Goal: Task Accomplishment & Management: Complete application form

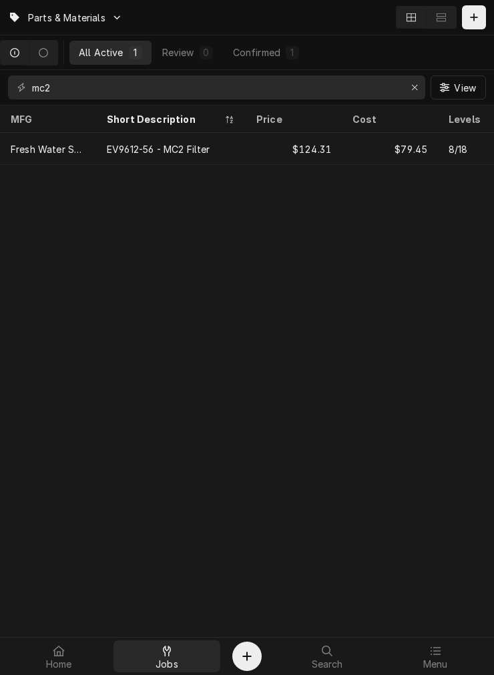
click at [177, 664] on div "Jobs" at bounding box center [166, 656] width 101 height 27
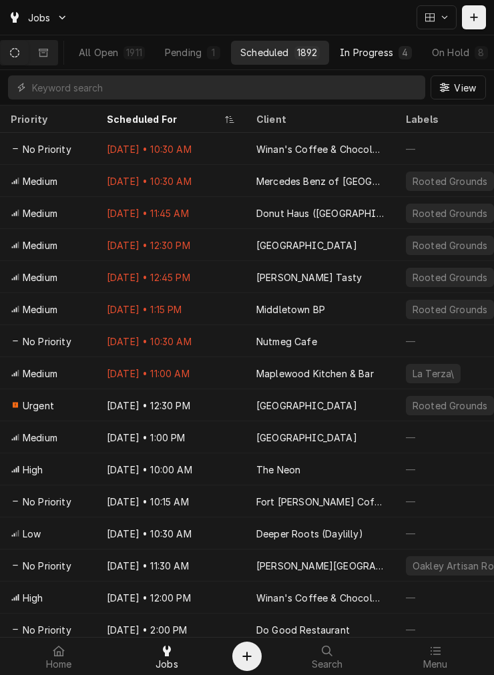
click at [384, 55] on div "In Progress" at bounding box center [366, 52] width 53 height 14
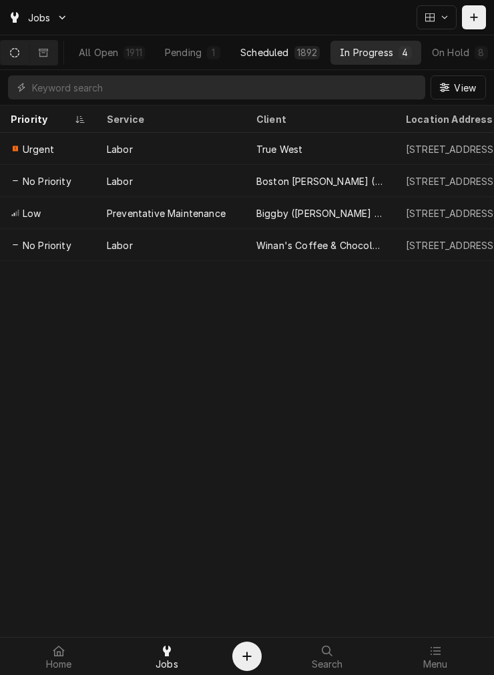
click at [288, 51] on div "Scheduled" at bounding box center [264, 52] width 48 height 14
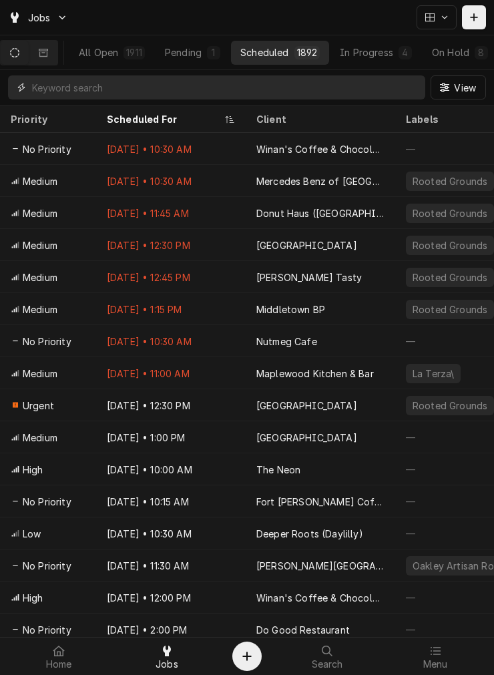
click at [199, 88] on input "Dynamic Content Wrapper" at bounding box center [225, 87] width 386 height 24
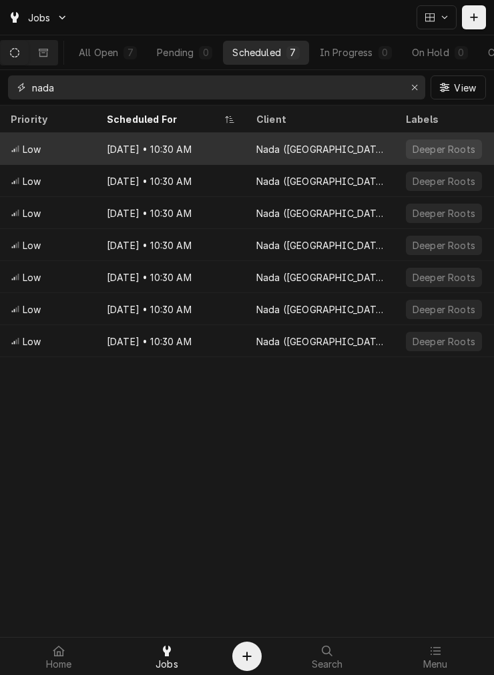
type input "nada"
click at [309, 149] on div "Nada ([GEOGRAPHIC_DATA])" at bounding box center [320, 149] width 128 height 14
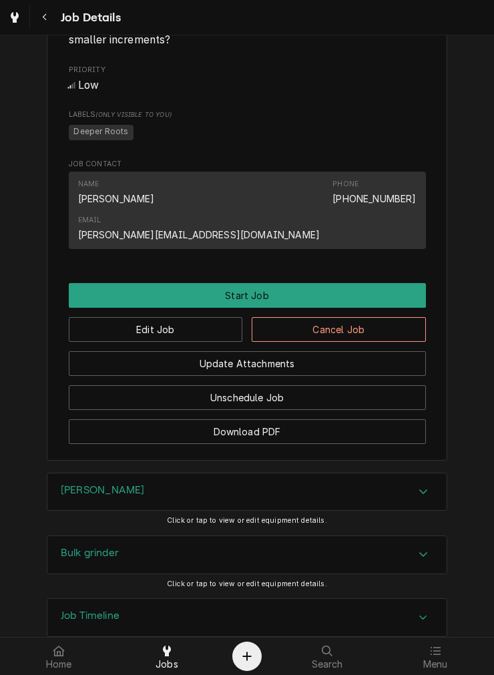
scroll to position [741, 0]
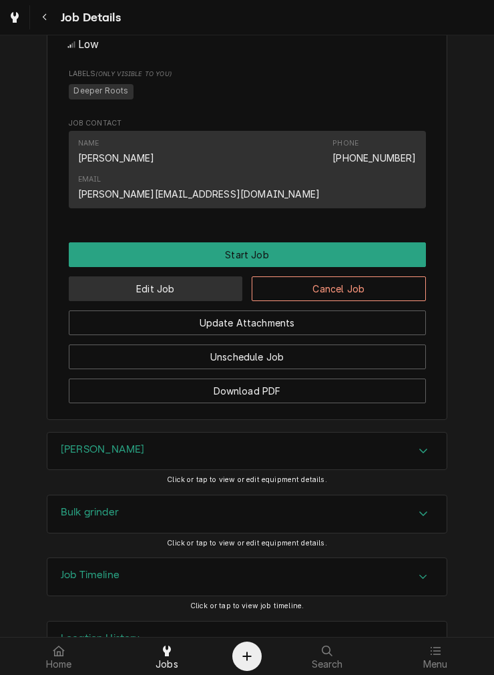
click at [183, 276] on button "Edit Job" at bounding box center [156, 288] width 174 height 25
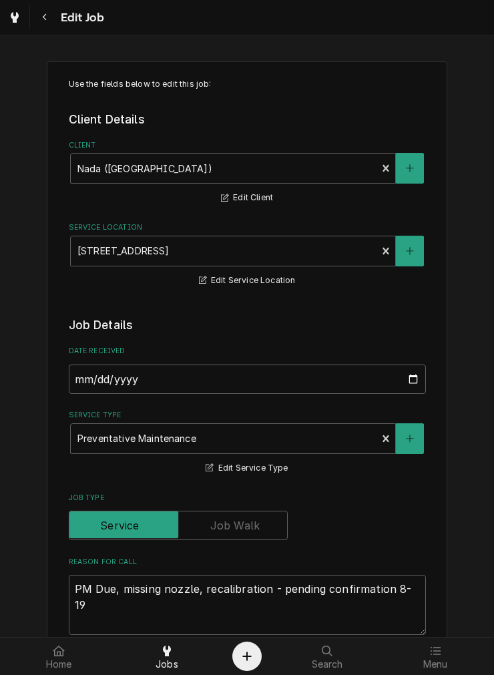
type textarea "x"
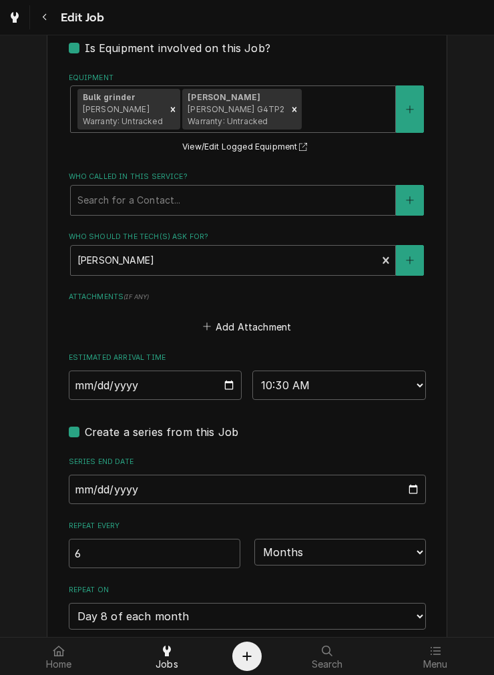
scroll to position [988, 0]
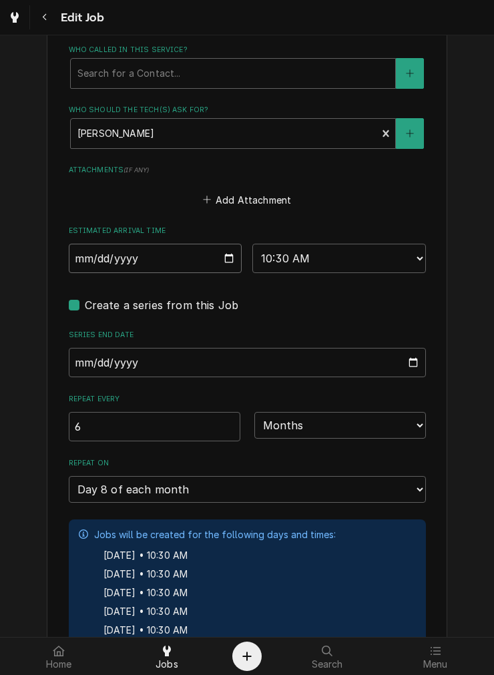
click at [227, 251] on input "2025-10-08" at bounding box center [155, 258] width 173 height 29
type input "2025-08-08"
type textarea "x"
type input "2025-08-08"
type textarea "x"
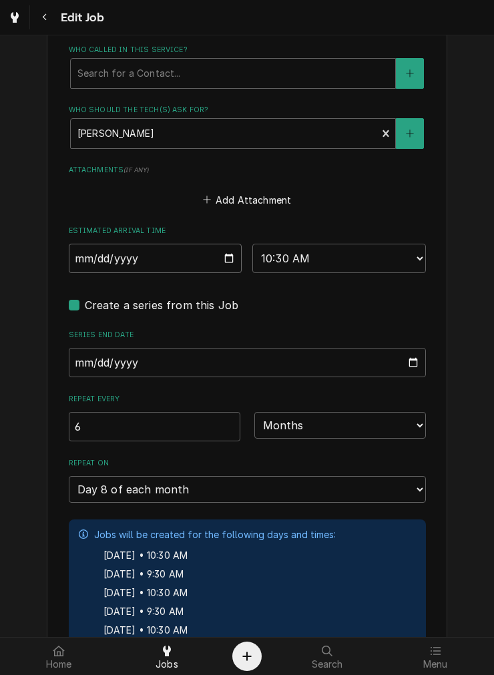
click at [220, 256] on input "2025-08-08" at bounding box center [155, 258] width 173 height 29
type input "2025-08-19"
type textarea "x"
type input "2025-08-19"
click at [342, 260] on select "AM / PM 6:00 AM 6:15 AM 6:30 AM 6:45 AM 7:00 AM 7:15 AM 7:30 AM 7:45 AM 8:00 AM…" at bounding box center [338, 258] width 173 height 29
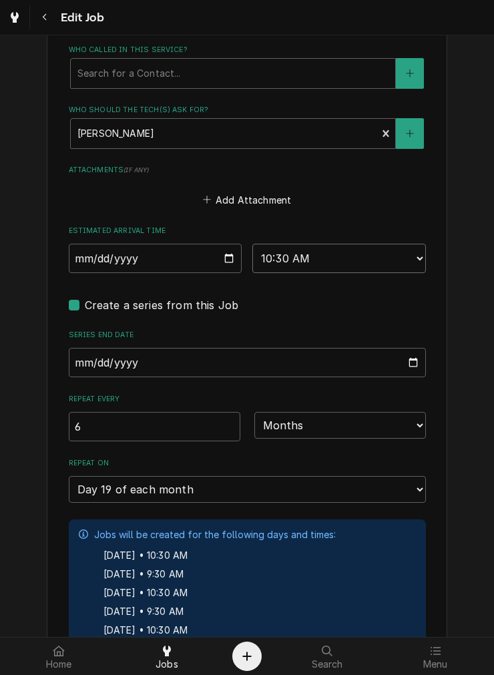
type textarea "x"
click at [216, 257] on input "2025-08-19" at bounding box center [155, 258] width 173 height 29
click at [223, 258] on input "2025-08-19" at bounding box center [155, 258] width 173 height 29
drag, startPoint x: 331, startPoint y: 271, endPoint x: 332, endPoint y: 256, distance: 15.4
click at [331, 271] on select "AM / PM 6:00 AM 6:15 AM 6:30 AM 6:45 AM 7:00 AM 7:15 AM 7:30 AM 7:45 AM 8:00 AM…" at bounding box center [338, 258] width 173 height 29
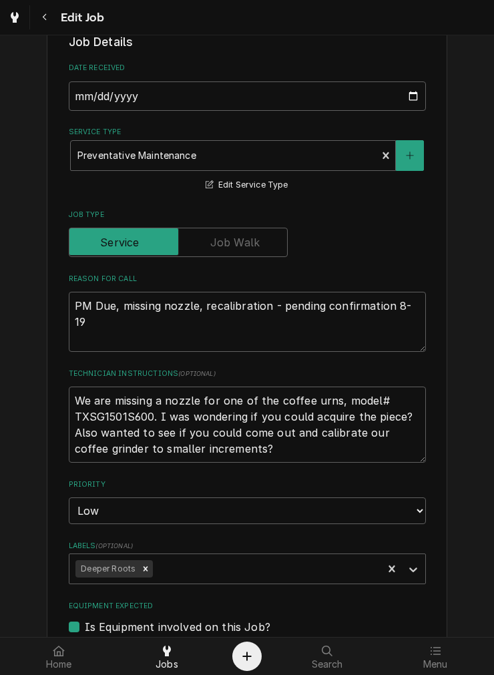
scroll to position [247, 0]
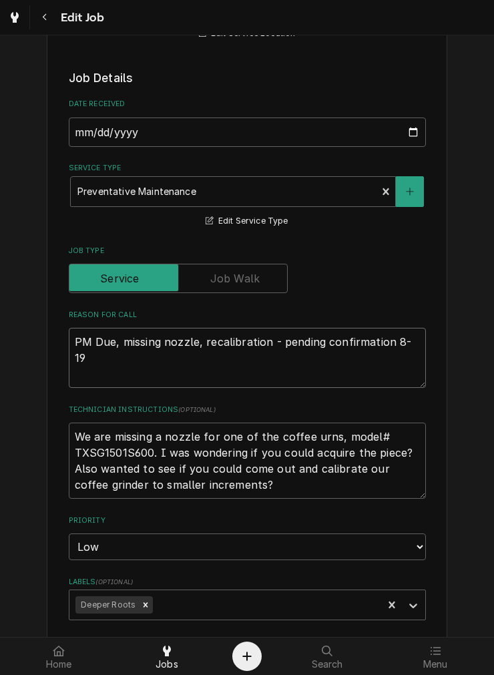
drag, startPoint x: 118, startPoint y: 342, endPoint x: 261, endPoint y: 335, distance: 143.0
click at [261, 335] on textarea "PM Due, missing nozzle, recalibration - pending confirmation 8-19" at bounding box center [247, 358] width 357 height 60
type textarea "PM Due, - pending confirmation 8-19"
type textarea "x"
type textarea "PM Due, - pending confirmation 8-19"
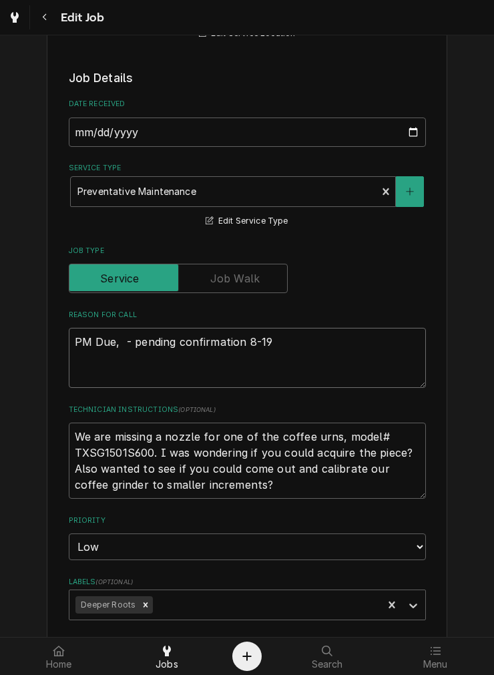
type textarea "x"
type textarea "PM Due, pending confirmation 8-19"
type textarea "x"
type textarea "PM Due, pending confirmation 8-19"
type textarea "x"
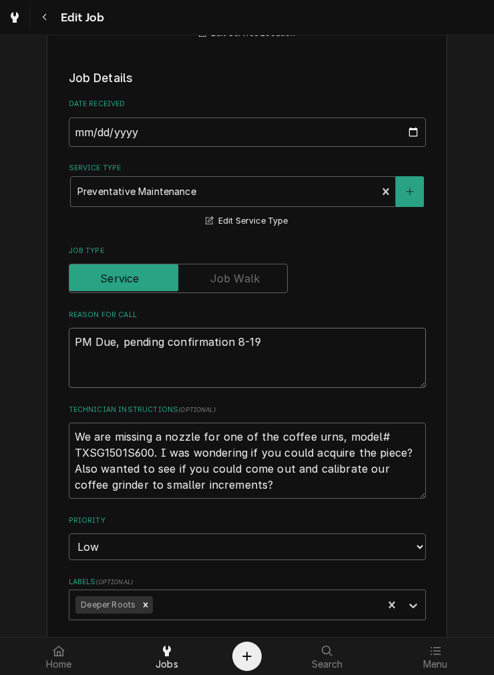
type textarea "PM Due,pending confirmation 8-19"
type textarea "x"
type textarea "PM Duepending confirmation 8-19"
type textarea "x"
type textarea "PM Due pending confirmation 8-19"
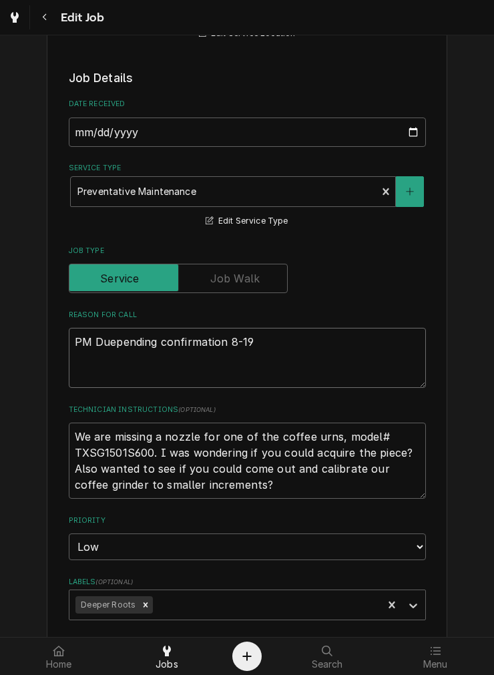
type textarea "x"
type textarea "PM Due -pending confirmation 8-19"
type textarea "x"
type textarea "PM Due - pending confirmation 8-19"
type textarea "x"
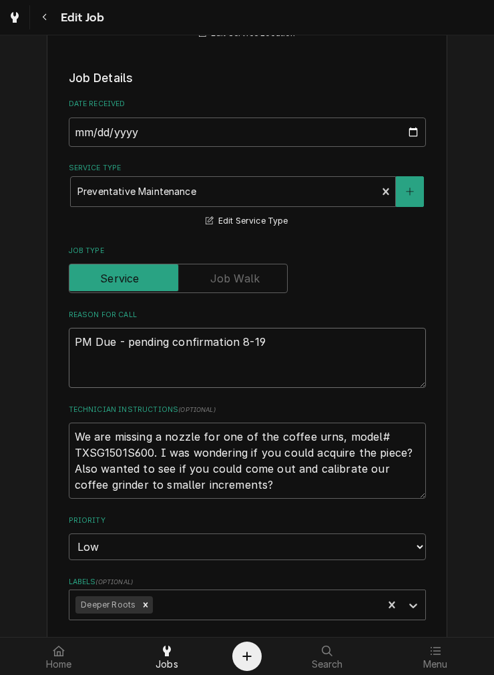
type textarea "PM Due - pending confirmation 8-19"
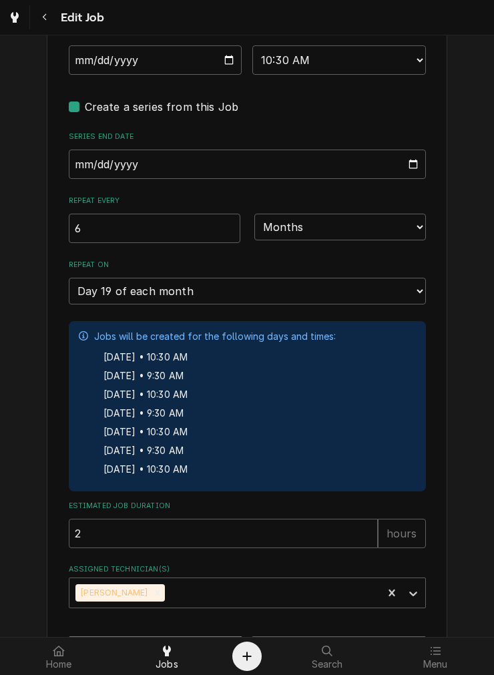
scroll to position [1234, 0]
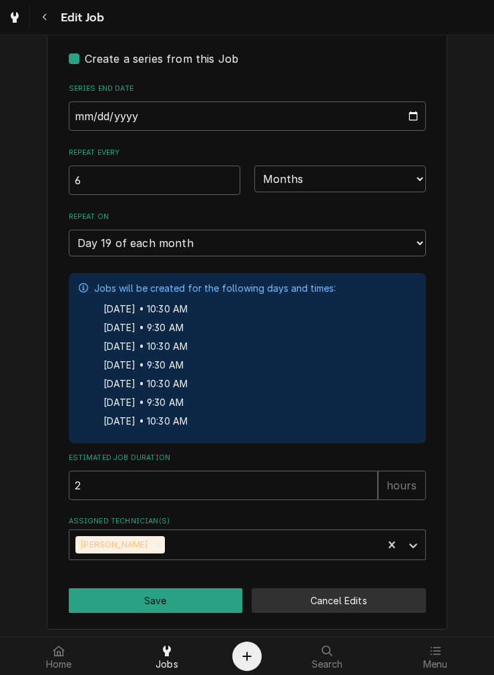
click at [329, 592] on button "Cancel Edits" at bounding box center [339, 600] width 174 height 25
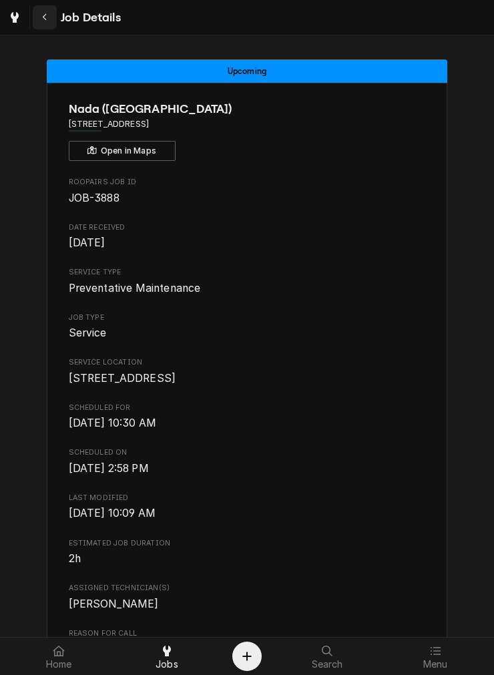
click at [41, 22] on div "Navigate back" at bounding box center [44, 17] width 13 height 13
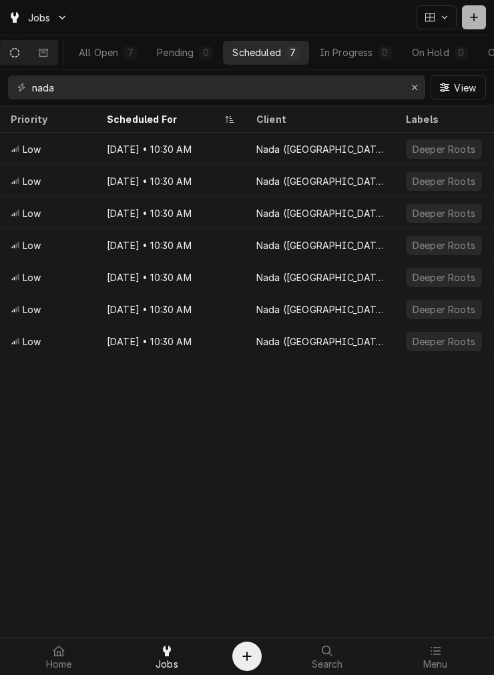
click at [463, 29] on div "Jobs" at bounding box center [247, 17] width 494 height 35
click at [464, 27] on button "Dynamic Content Wrapper" at bounding box center [474, 17] width 24 height 24
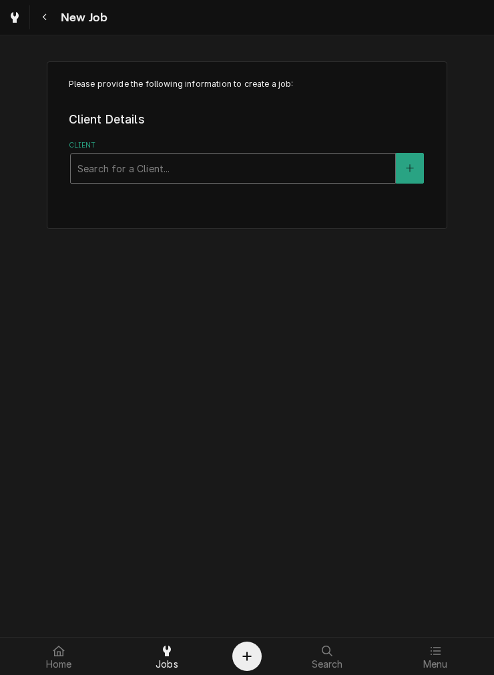
drag, startPoint x: 141, startPoint y: 165, endPoint x: 155, endPoint y: 152, distance: 18.4
click at [142, 165] on div "Client" at bounding box center [232, 168] width 311 height 24
type input "nada"
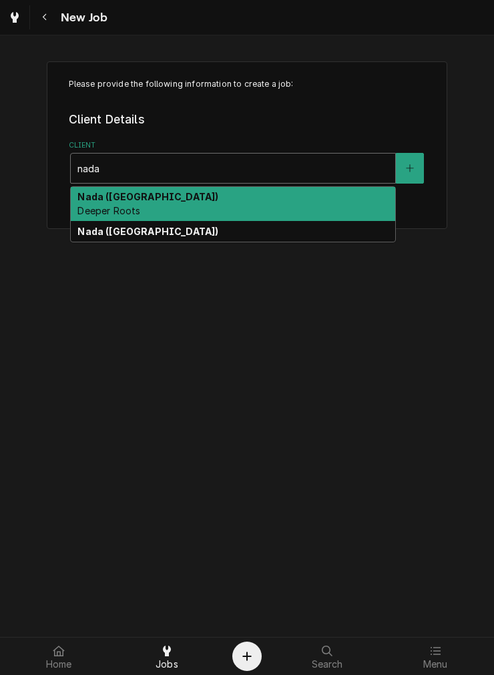
click at [134, 210] on span "Deeper Roots" at bounding box center [108, 210] width 63 height 11
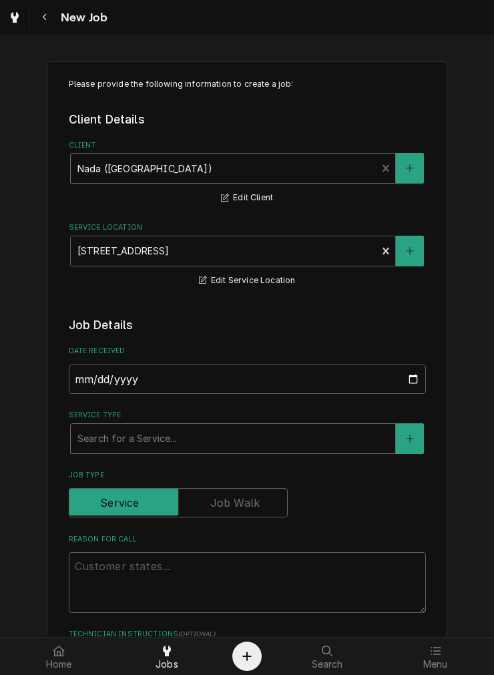
click at [137, 435] on div "Service Type" at bounding box center [232, 438] width 311 height 24
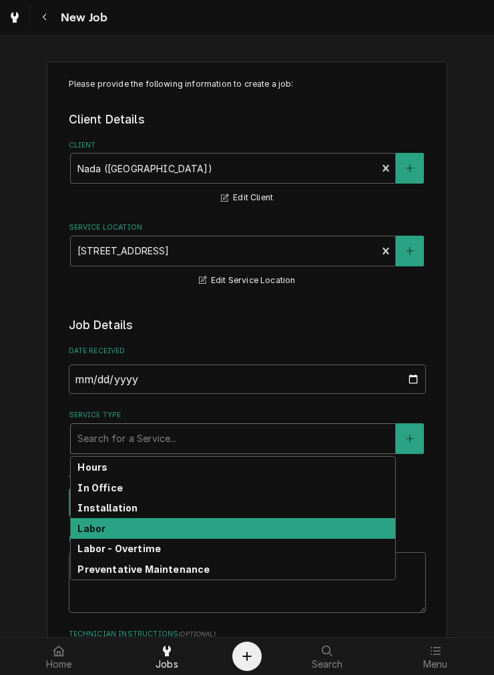
click at [109, 530] on div "Labor" at bounding box center [233, 528] width 324 height 21
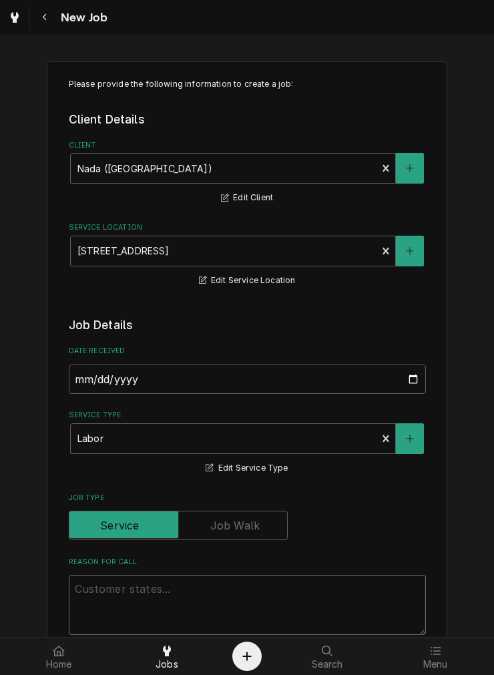
click at [104, 575] on textarea "Reason For Call" at bounding box center [247, 605] width 357 height 60
click at [108, 602] on textarea "Reason For Call" at bounding box center [247, 605] width 357 height 60
paste textarea "missing nozzle, recalibration"
type textarea "x"
type textarea "missing nozzle, recalibration"
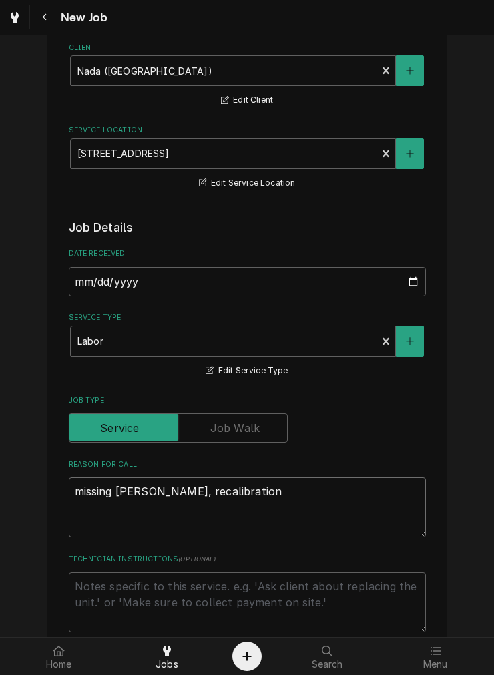
scroll to position [247, 0]
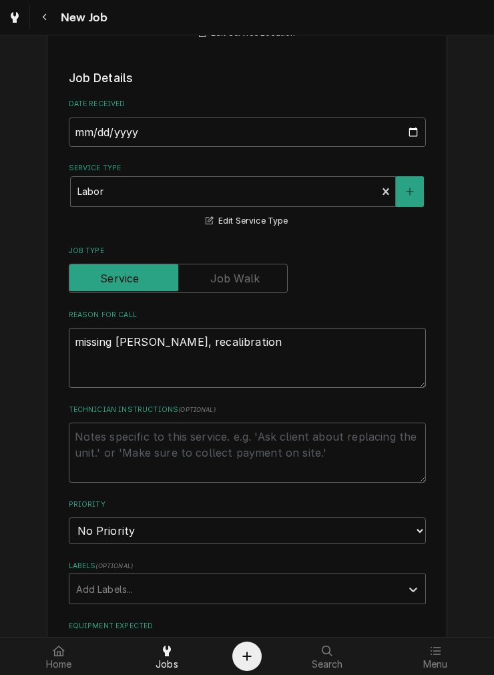
type textarea "x"
type textarea "missing nozzle, recalibration"
type textarea "x"
type textarea "missing nozzle, recalibration o"
type textarea "x"
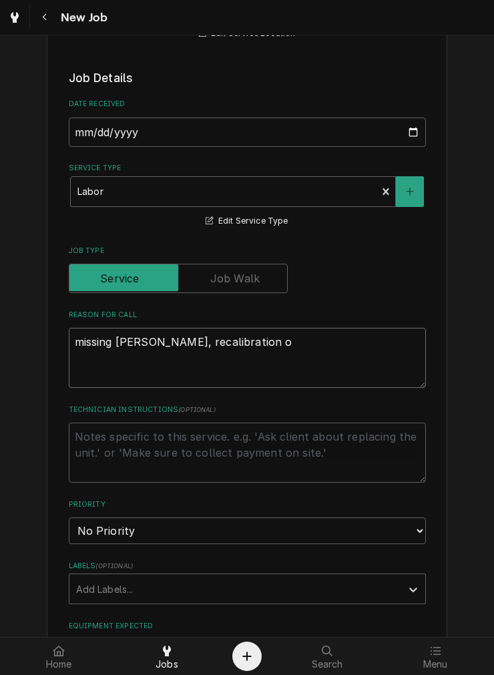
type textarea "missing nozzle, recalibration on"
type textarea "x"
type textarea "missing nozzle, recalibration on"
type textarea "x"
type textarea "missing nozzle, recalibration on gr"
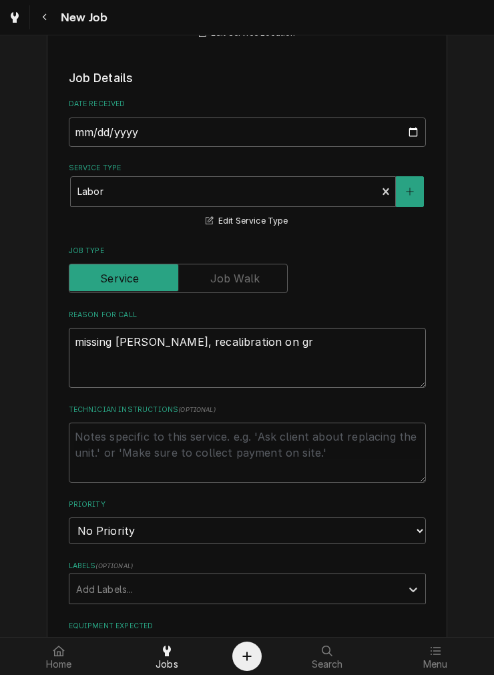
type textarea "x"
type textarea "missing nozzle, recalibration on gri"
type textarea "x"
type textarea "missing nozzle, recalibration on grin"
type textarea "x"
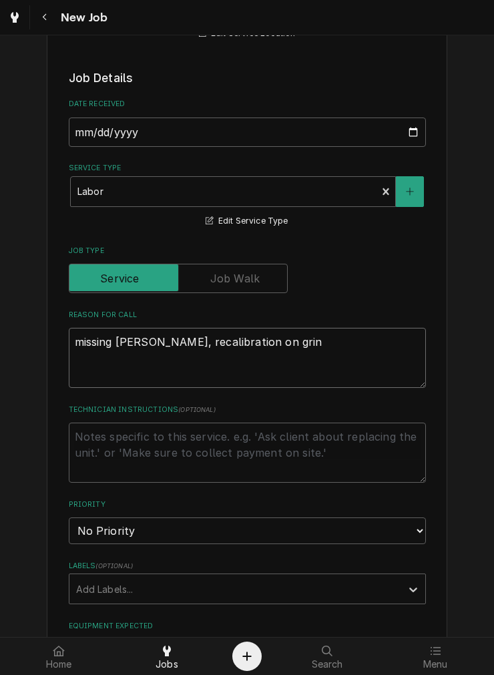
type textarea "missing nozzle, recalibration on grind"
type textarea "x"
type textarea "missing nozzle, recalibration on grinde"
type textarea "x"
type textarea "missing nozzle, recalibration on grinder"
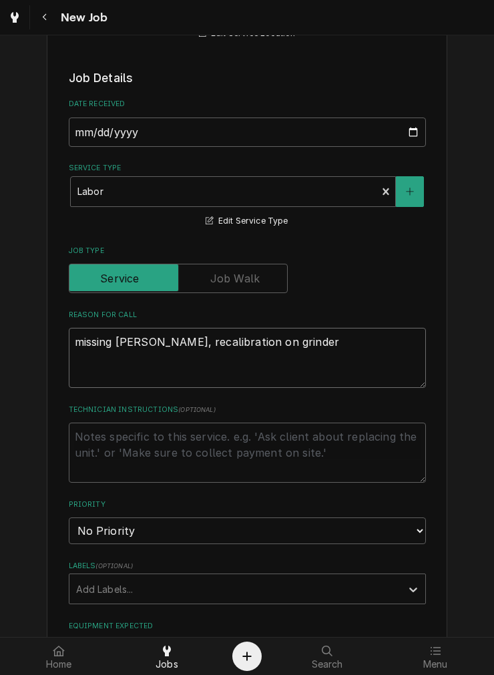
type textarea "x"
type textarea "missing nozzle, recalibration on grinder"
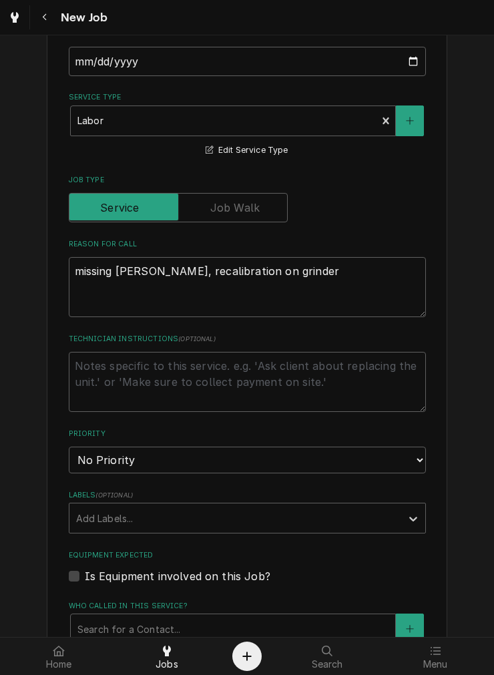
scroll to position [370, 0]
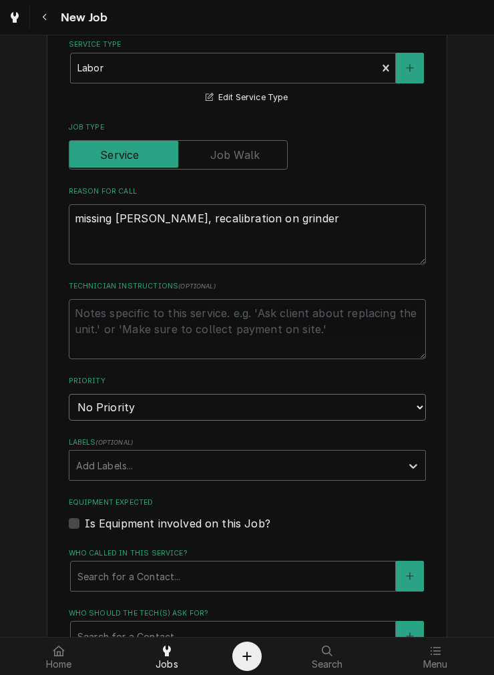
click at [100, 394] on select "No Priority Urgent High Medium Low" at bounding box center [247, 407] width 357 height 27
select select "2"
click at [69, 394] on select "No Priority Urgent High Medium Low" at bounding box center [247, 407] width 357 height 27
click at [105, 458] on div "Labels" at bounding box center [235, 465] width 318 height 24
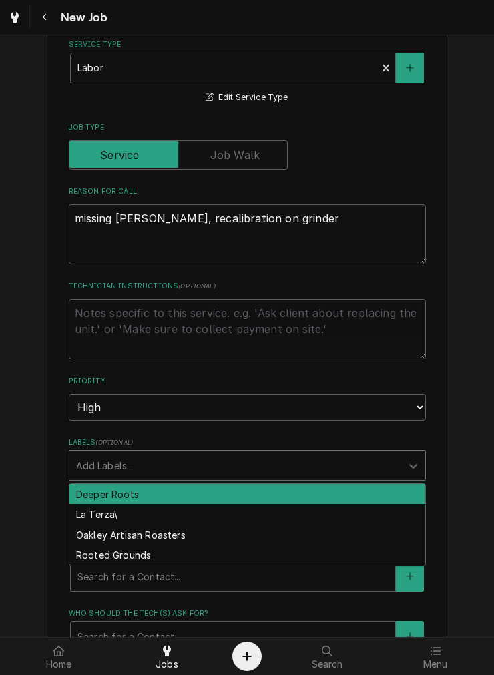
click at [95, 488] on div "Deeper Roots" at bounding box center [247, 494] width 356 height 21
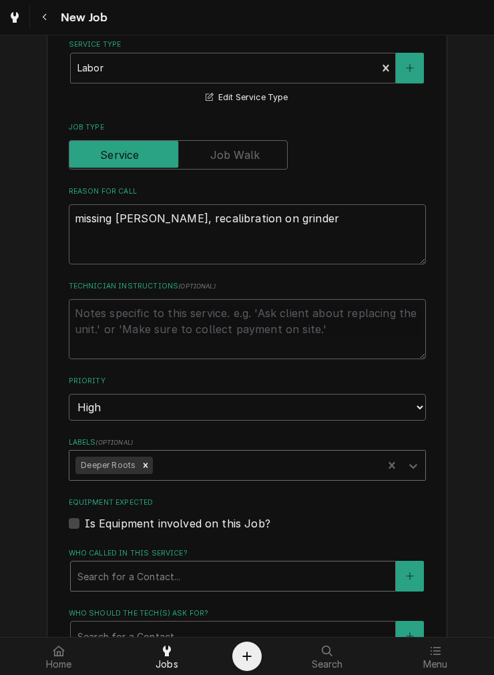
scroll to position [494, 0]
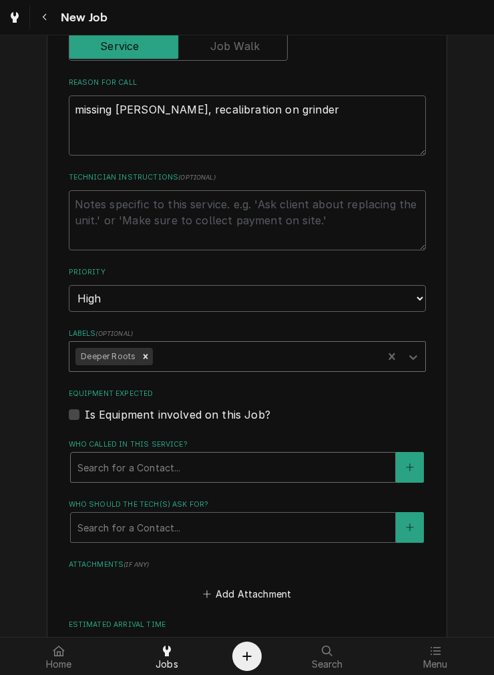
type textarea "x"
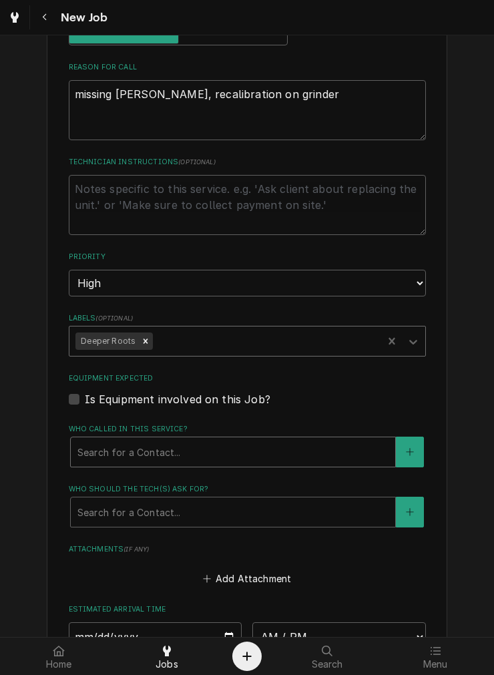
click at [100, 447] on div "Who called in this service?" at bounding box center [232, 452] width 311 height 24
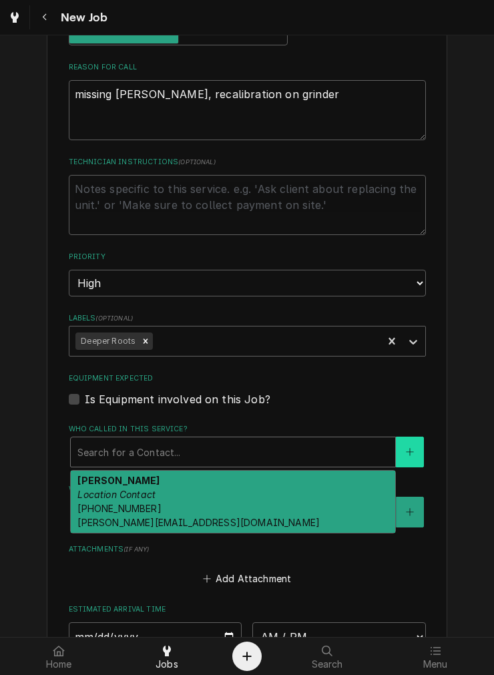
click at [404, 458] on button "Who called in this service?" at bounding box center [410, 451] width 28 height 31
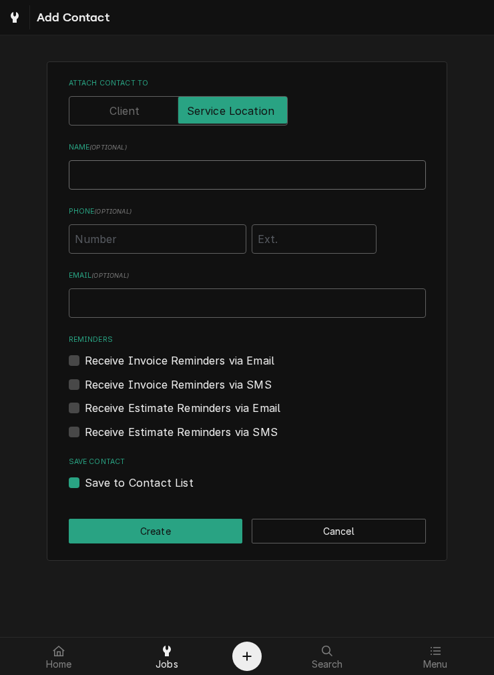
click at [103, 177] on input "Name ( optional )" at bounding box center [247, 174] width 357 height 29
type input "Daniel"
click at [127, 299] on input "Email ( optional )" at bounding box center [247, 302] width 357 height 29
paste input "d.espejo@eatdrinknada.com"
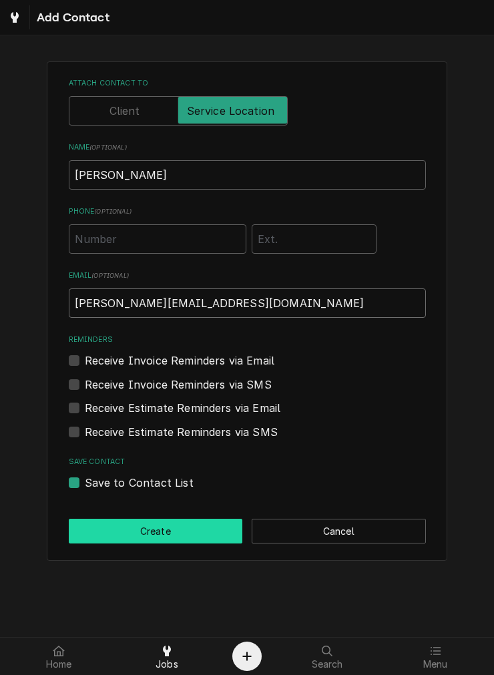
type input "d.espejo@eatdrinknada.com"
click at [172, 528] on button "Create" at bounding box center [156, 530] width 174 height 25
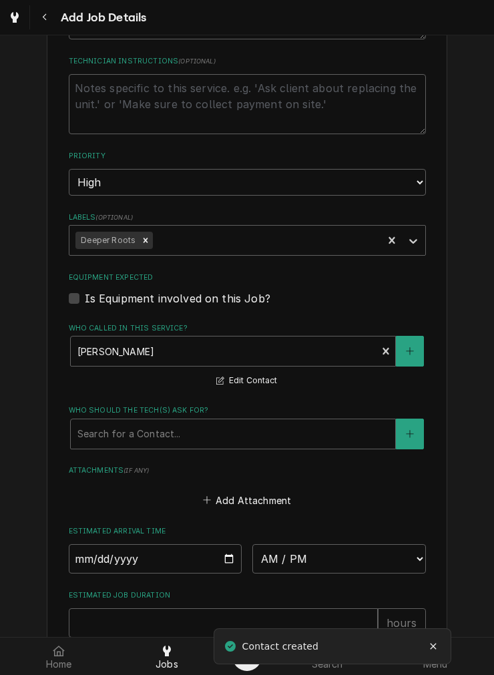
scroll to position [741, 0]
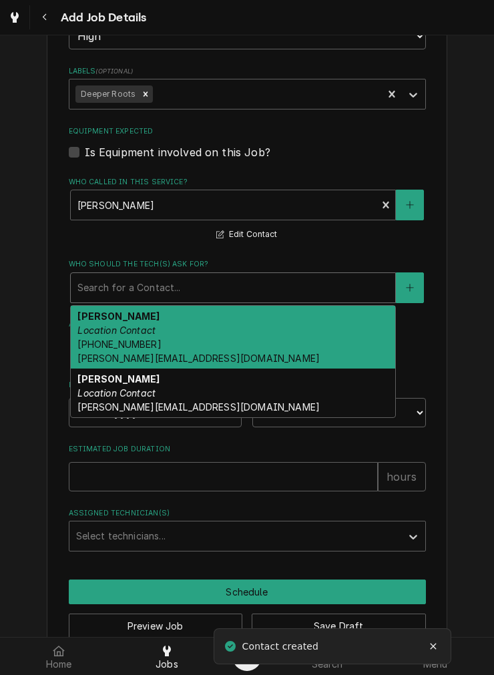
click at [135, 284] on div "Who should the tech(s) ask for?" at bounding box center [232, 288] width 311 height 24
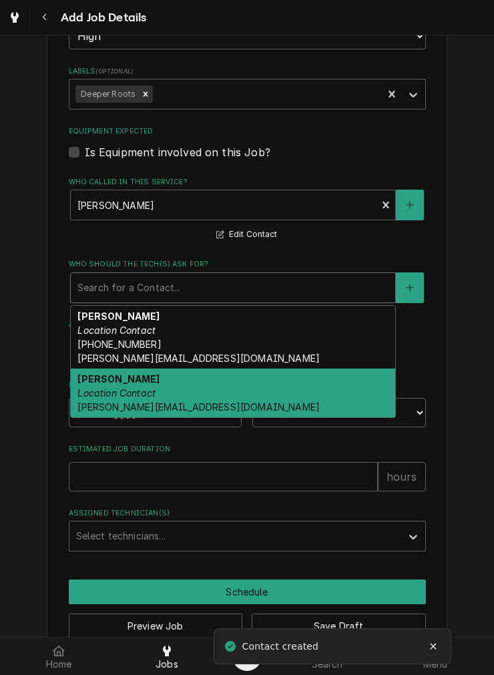
click at [95, 402] on span "d.espejo@eatdrinknada.com" at bounding box center [198, 406] width 242 height 11
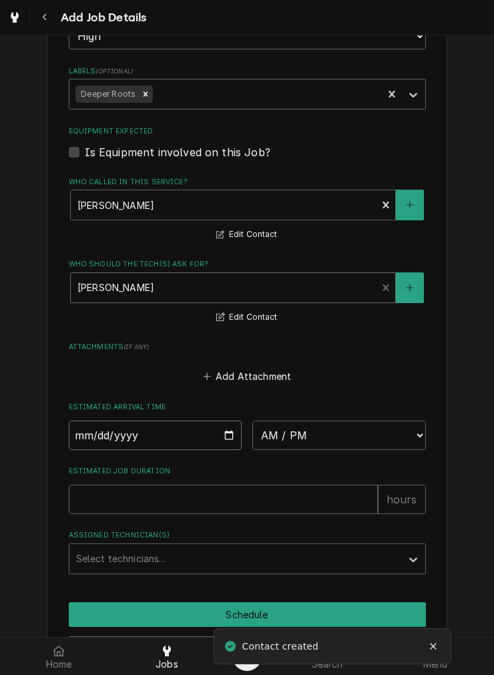
click at [224, 430] on input "Date" at bounding box center [155, 434] width 173 height 29
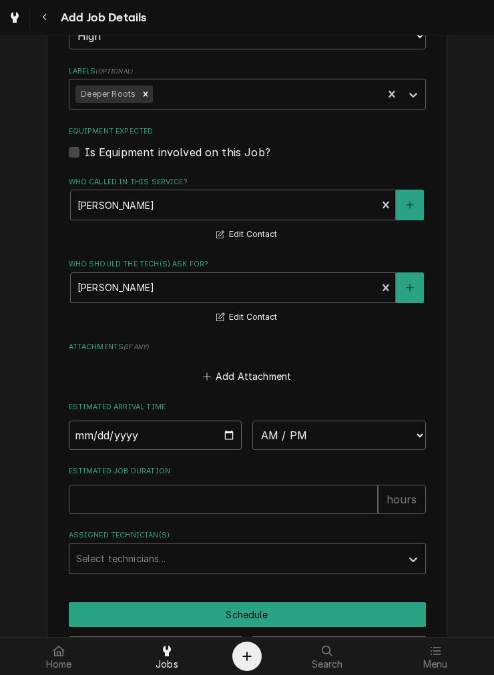
type textarea "x"
type input "2025-08-19"
drag, startPoint x: 304, startPoint y: 434, endPoint x: 288, endPoint y: 434, distance: 15.4
click at [304, 434] on select "AM / PM 6:00 AM 6:15 AM 6:30 AM 6:45 AM 7:00 AM 7:15 AM 7:30 AM 7:45 AM 8:00 AM…" at bounding box center [338, 434] width 173 height 29
type textarea "x"
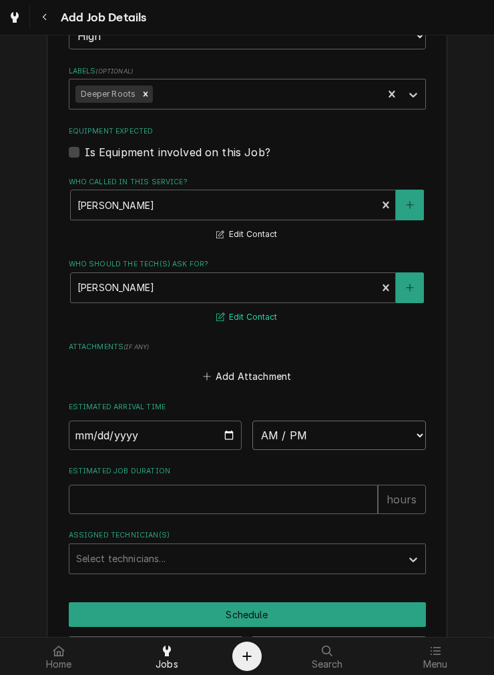
select select "12:15:00"
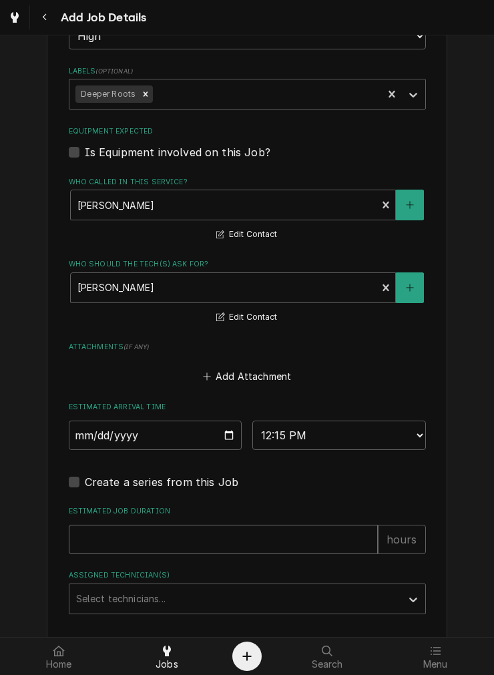
click at [176, 545] on input "Estimated Job Duration" at bounding box center [223, 538] width 309 height 29
type textarea "x"
type input "2"
click at [130, 601] on div "Assigned Technician(s)" at bounding box center [235, 599] width 318 height 24
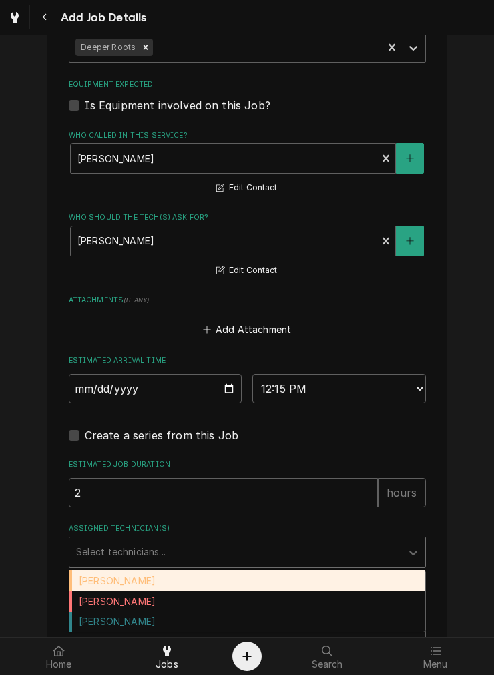
scroll to position [832, 0]
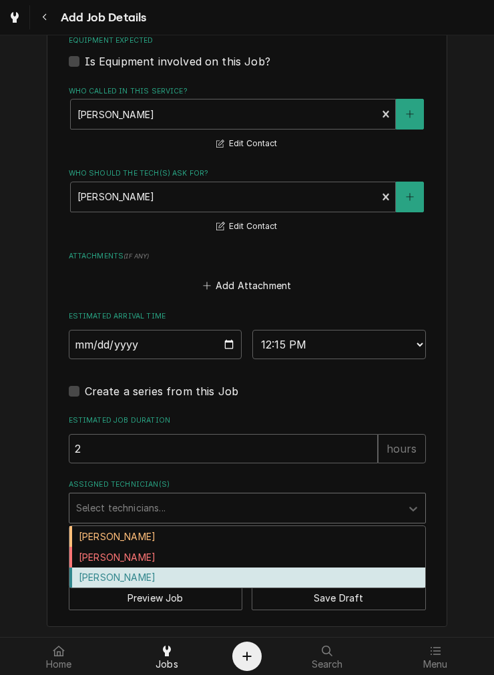
click at [88, 579] on div "Graham Wick" at bounding box center [247, 577] width 356 height 21
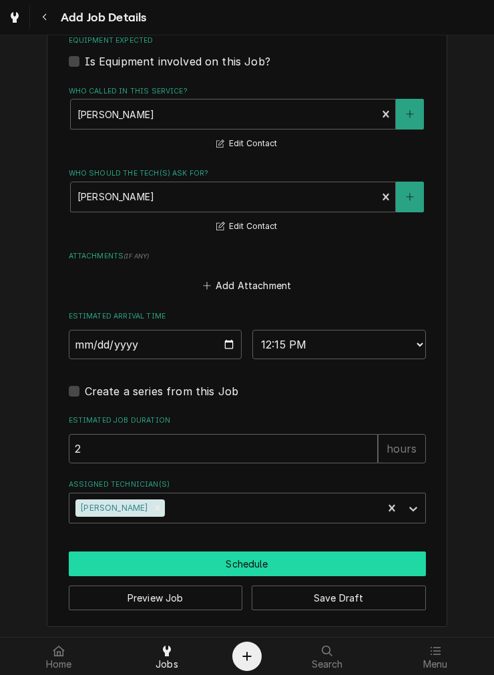
click at [315, 558] on button "Schedule" at bounding box center [247, 563] width 357 height 25
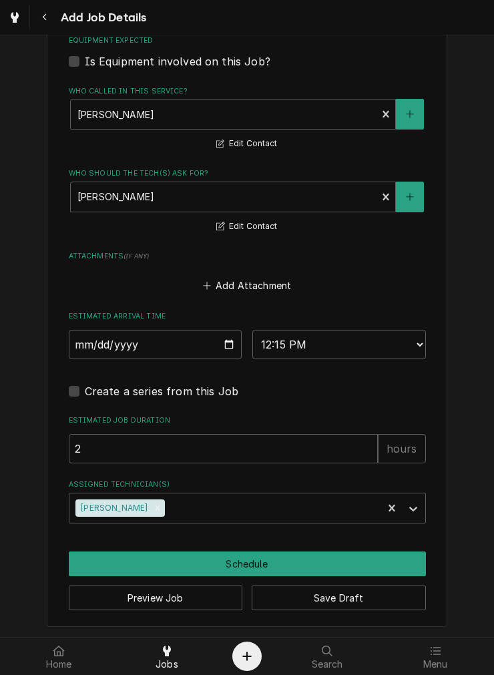
scroll to position [821, 0]
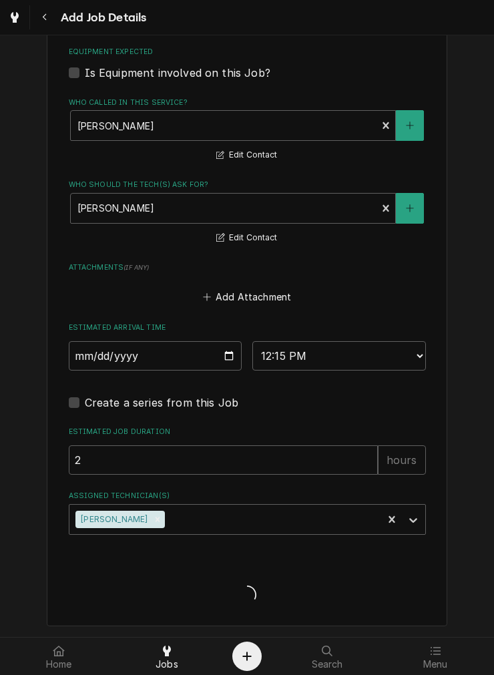
type textarea "x"
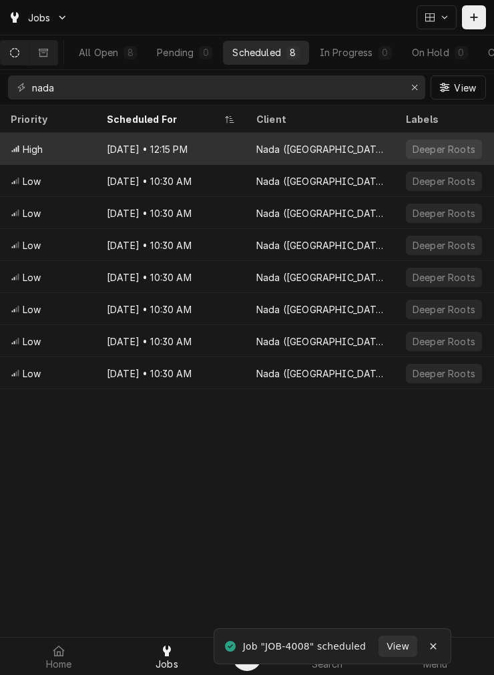
click at [187, 142] on div "[DATE] • 12:15 PM" at bounding box center [170, 149] width 149 height 32
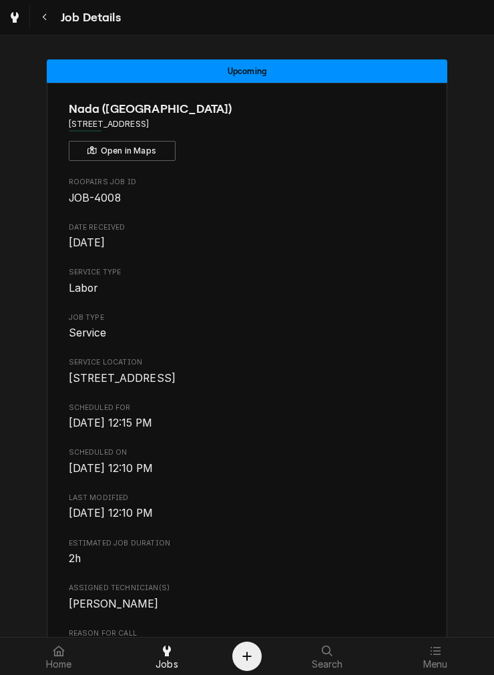
scroll to position [625, 0]
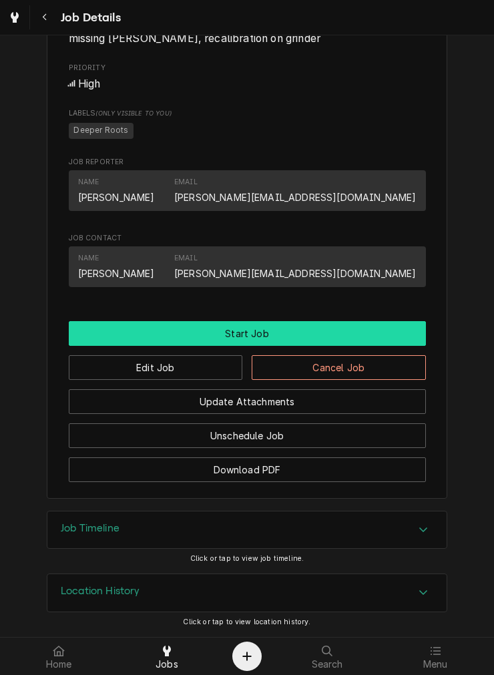
click at [198, 340] on button "Start Job" at bounding box center [247, 333] width 357 height 25
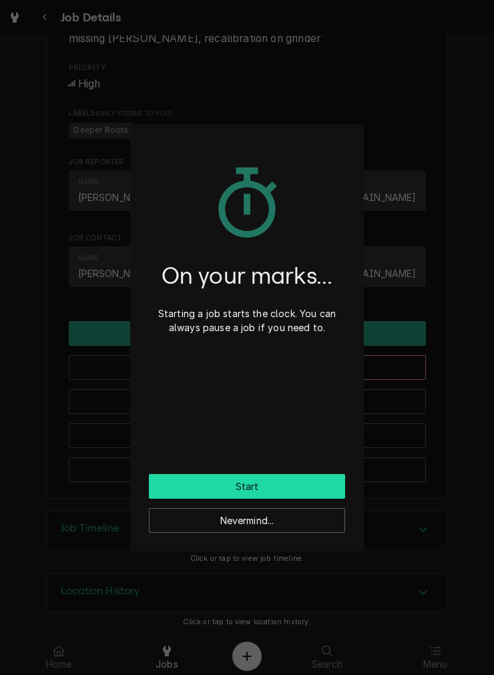
click at [178, 484] on button "Start" at bounding box center [247, 486] width 196 height 25
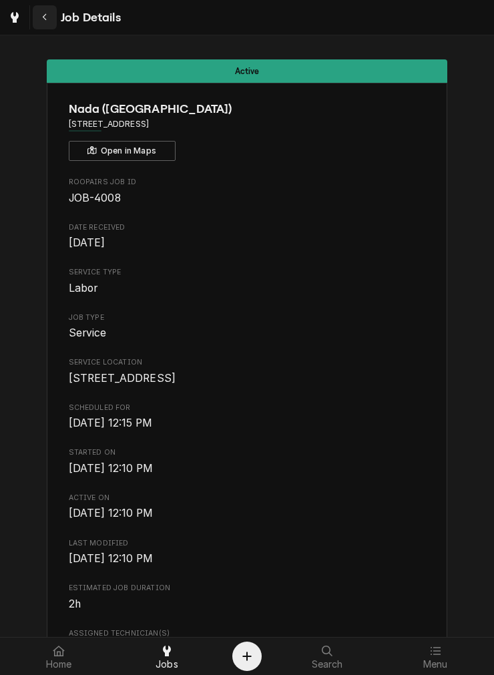
click at [36, 24] on button "Navigate back" at bounding box center [45, 17] width 24 height 24
